Goal: Task Accomplishment & Management: Manage account settings

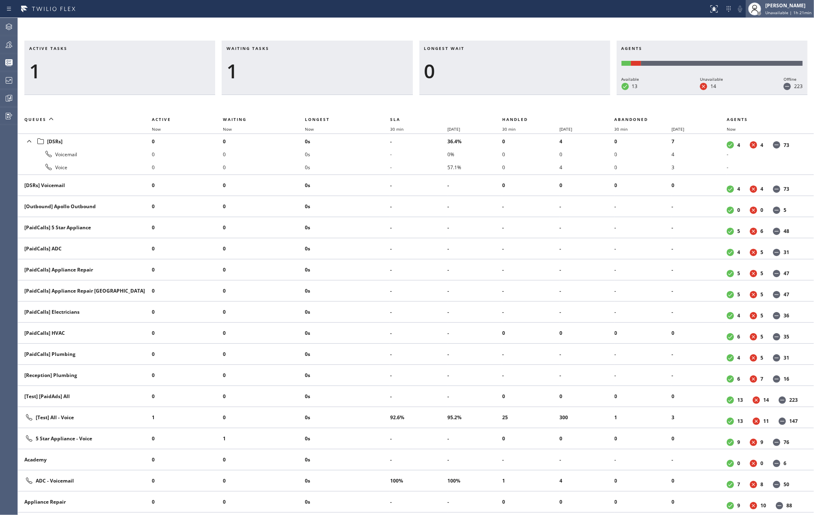
click at [785, 6] on div "[PERSON_NAME]" at bounding box center [788, 5] width 46 height 7
click at [756, 62] on button "Break" at bounding box center [772, 64] width 81 height 11
click at [7, 93] on icon at bounding box center [9, 98] width 10 height 10
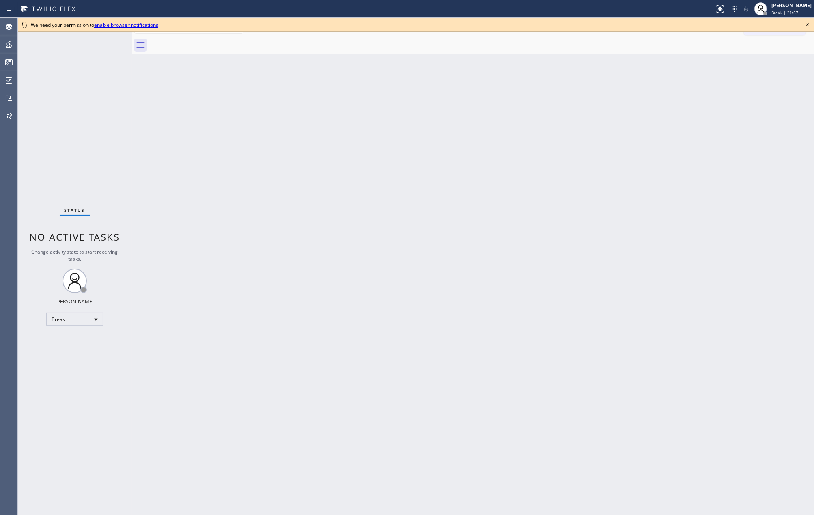
click at [173, 224] on div "Back to Dashboard Change Sender ID Customers Technicians Select a contact Outbo…" at bounding box center [472, 266] width 682 height 497
click at [2, 60] on div at bounding box center [9, 63] width 18 height 10
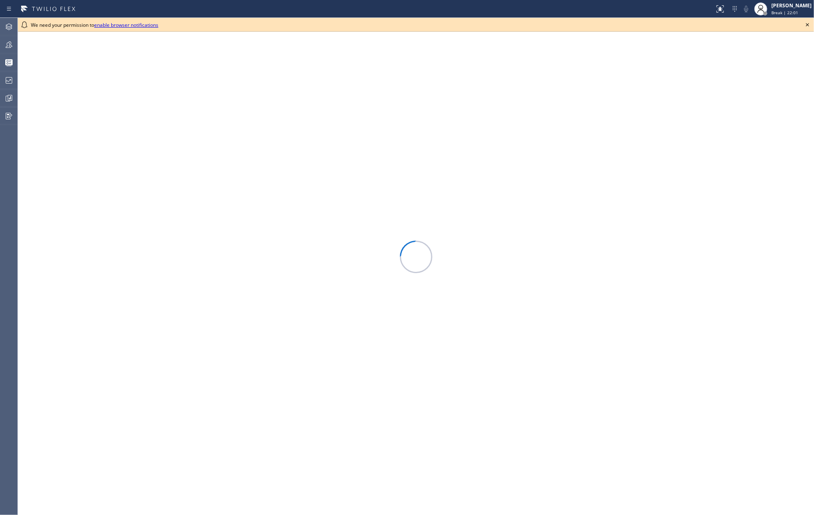
click at [809, 23] on icon at bounding box center [807, 25] width 10 height 10
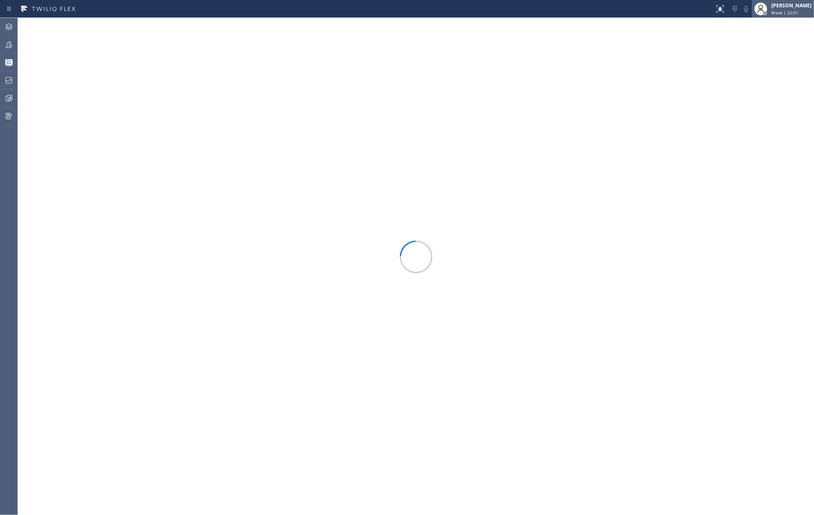
click at [798, 12] on span "Break | 22:01" at bounding box center [784, 13] width 27 height 6
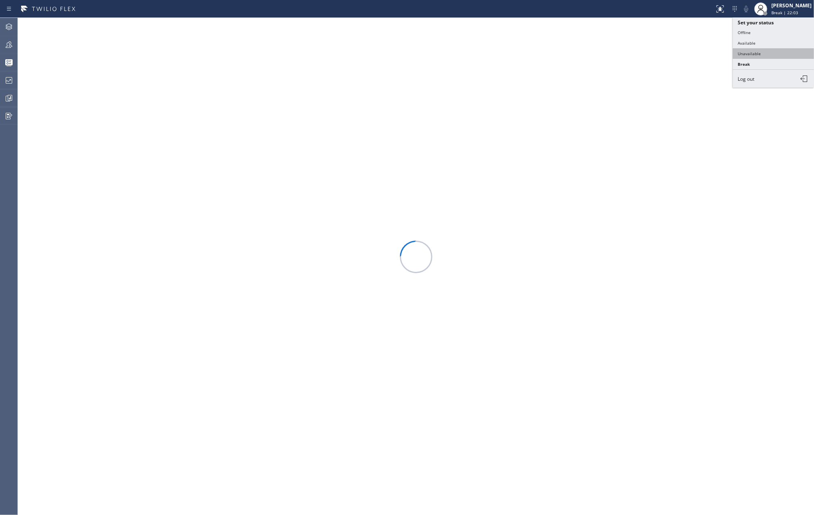
click at [765, 52] on button "Unavailable" at bounding box center [772, 53] width 81 height 11
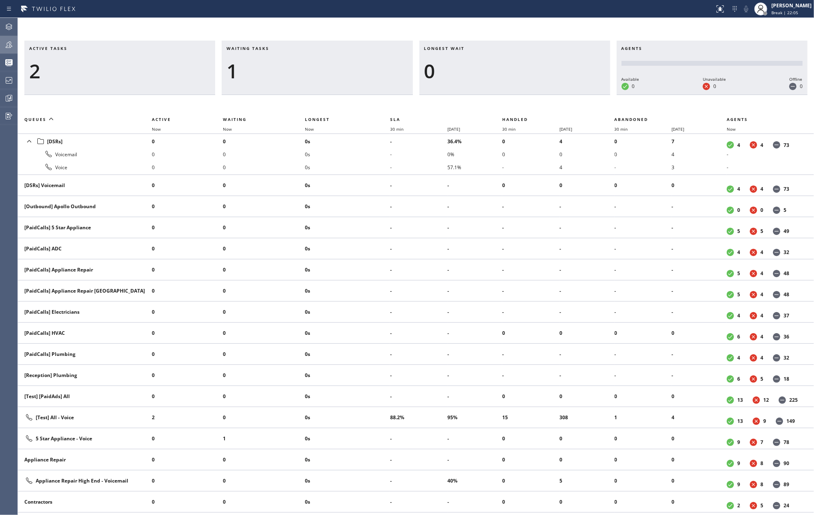
click at [7, 43] on icon at bounding box center [9, 44] width 6 height 6
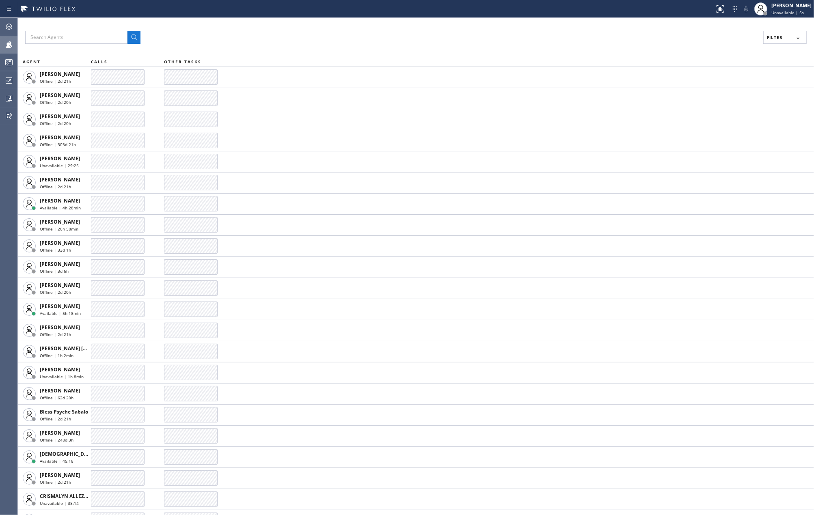
click at [793, 34] on icon at bounding box center [798, 37] width 10 height 10
click at [693, 95] on input "Available" at bounding box center [696, 96] width 10 height 10
checkbox input "true"
click at [756, 46] on span "Apply" at bounding box center [764, 46] width 17 height 6
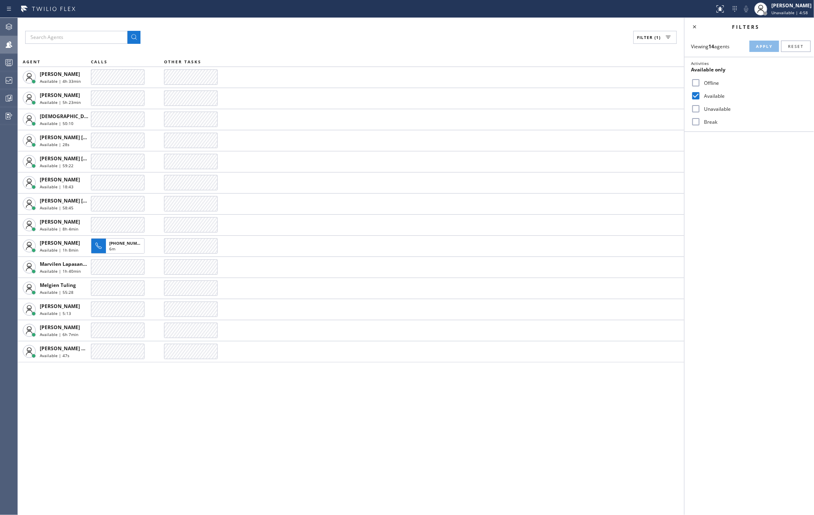
click at [213, 417] on div "Filter (1) AGENT CALLS OTHER TASKS [PERSON_NAME] Available | 4h 33min [PERSON_N…" at bounding box center [351, 266] width 666 height 497
click at [12, 60] on rect at bounding box center [9, 63] width 7 height 6
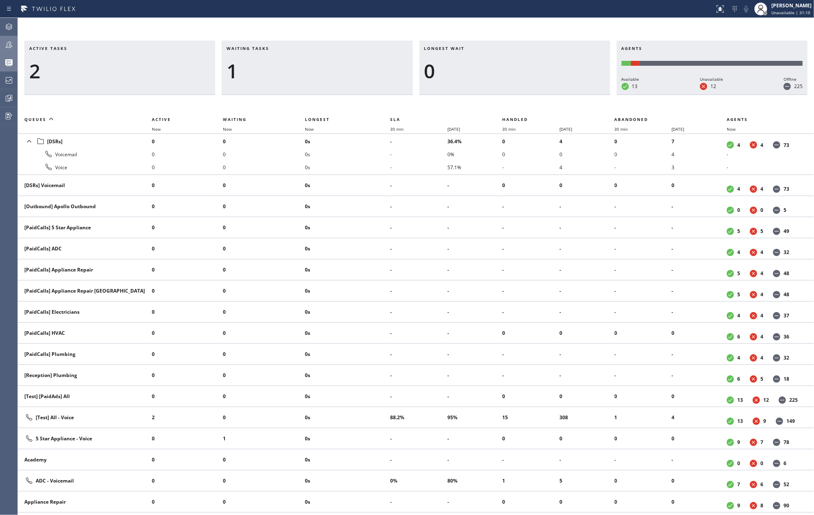
click at [3, 44] on div at bounding box center [9, 45] width 18 height 10
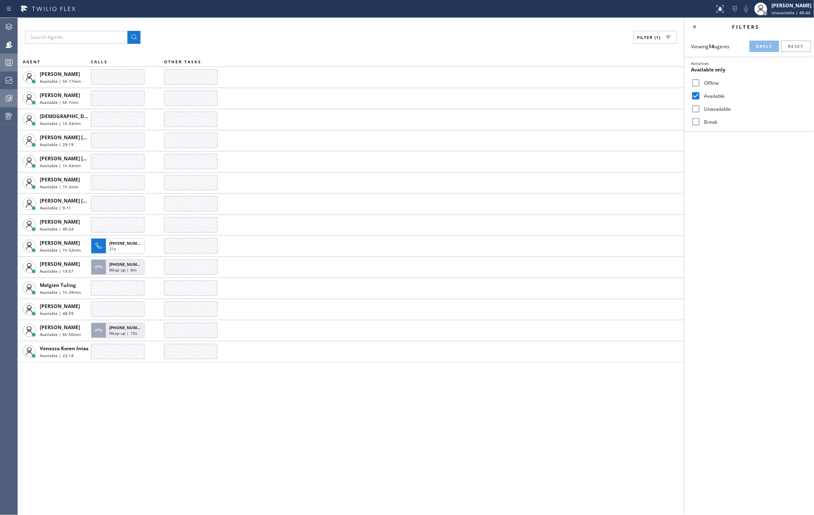
click at [6, 97] on icon at bounding box center [9, 98] width 6 height 6
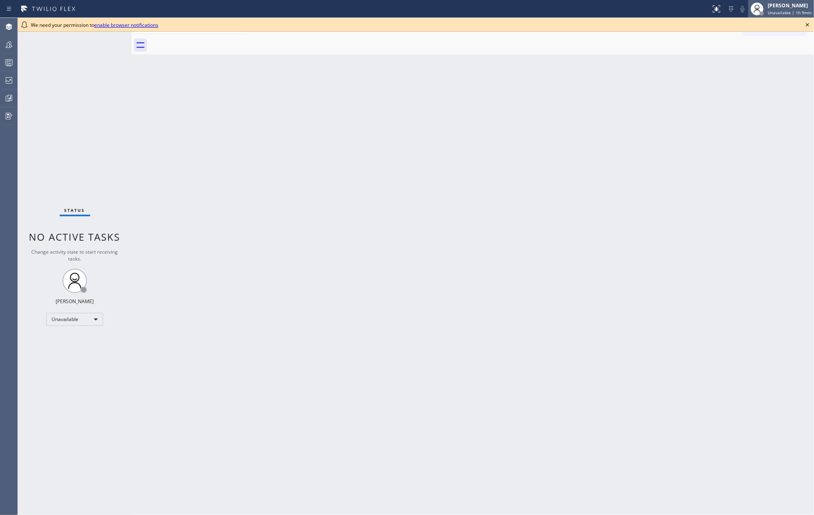
click at [797, 11] on span "Unavailable | 1h 9min" at bounding box center [789, 13] width 44 height 6
click at [759, 32] on button "Offline" at bounding box center [772, 32] width 81 height 11
click at [792, 12] on span "Unavailable | 1h 9min" at bounding box center [789, 13] width 44 height 6
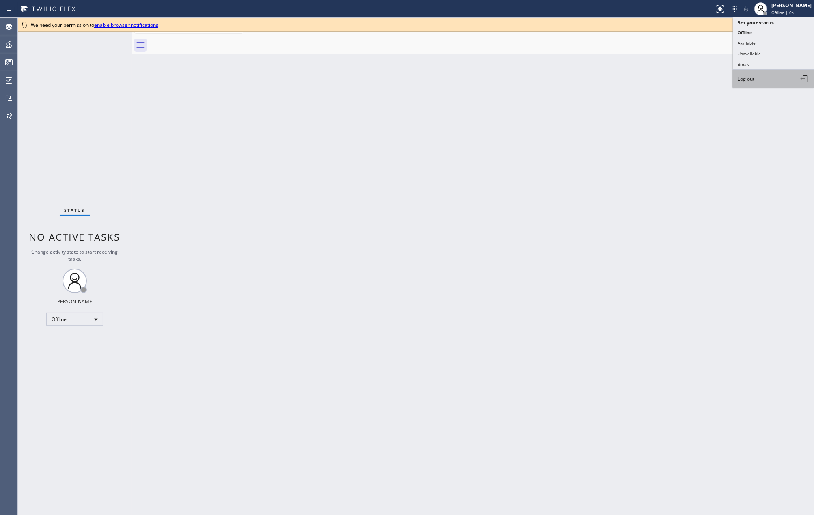
click at [764, 77] on button "Log out" at bounding box center [772, 79] width 81 height 18
